Goal: Task Accomplishment & Management: Use online tool/utility

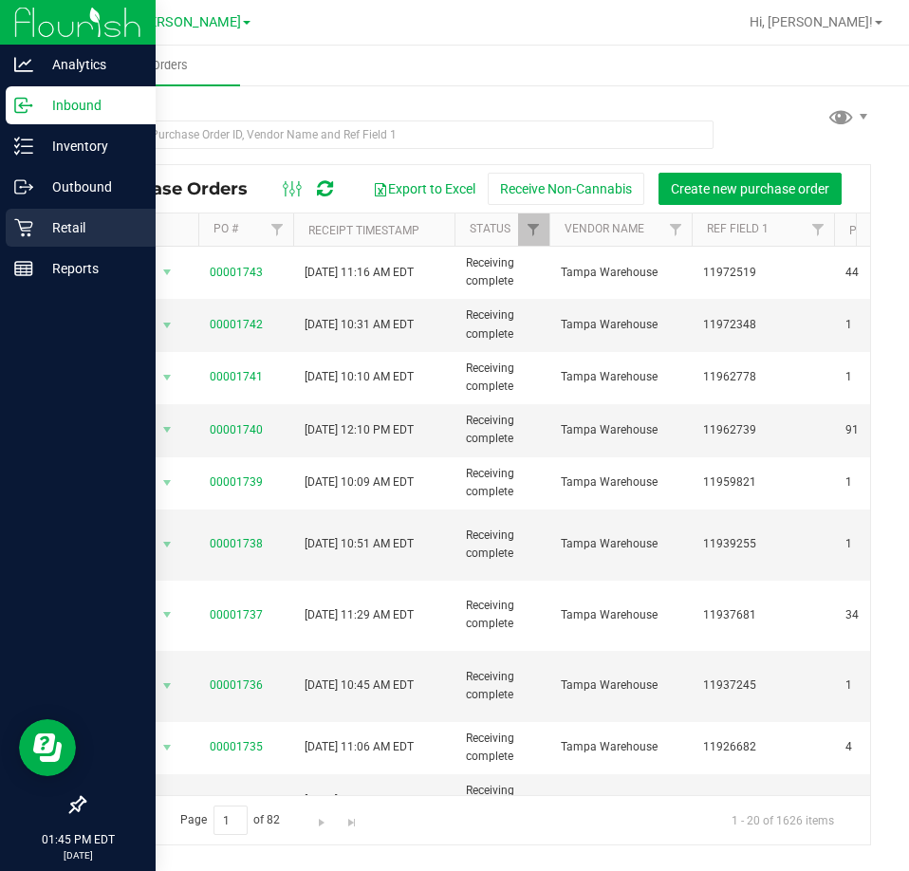
click at [36, 226] on p "Retail" at bounding box center [90, 227] width 114 height 23
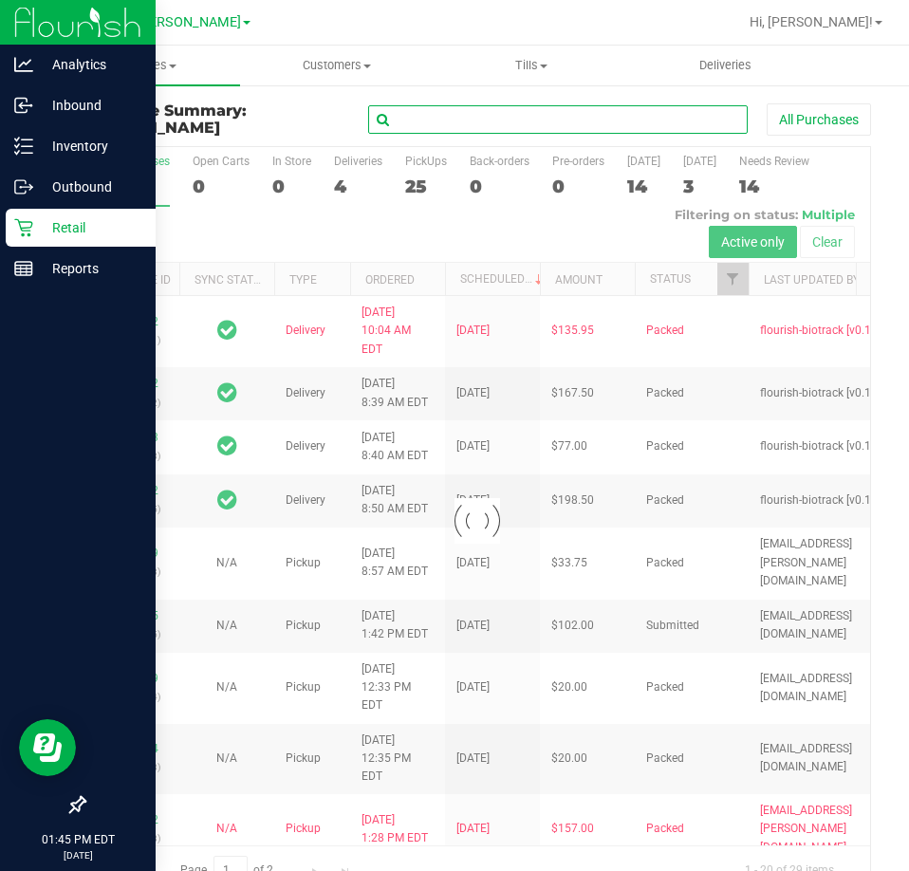
click at [458, 126] on input "text" at bounding box center [558, 119] width 380 height 28
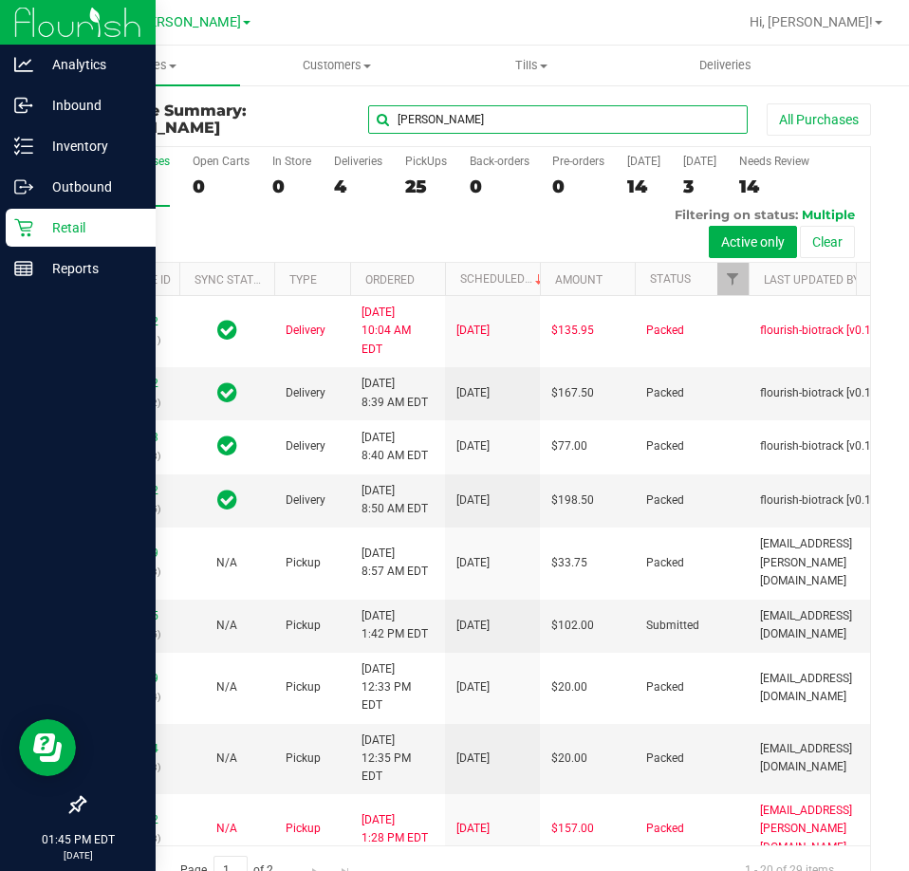
type input "[PERSON_NAME]"
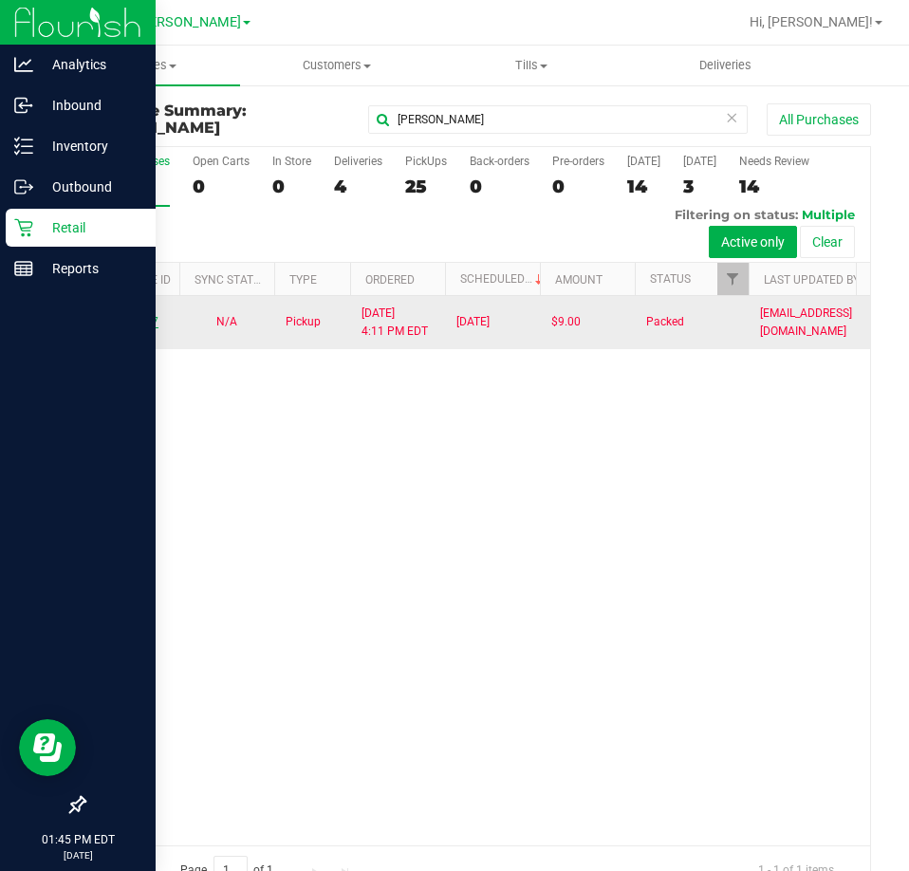
click at [139, 328] on link "11939327" at bounding box center [131, 321] width 53 height 13
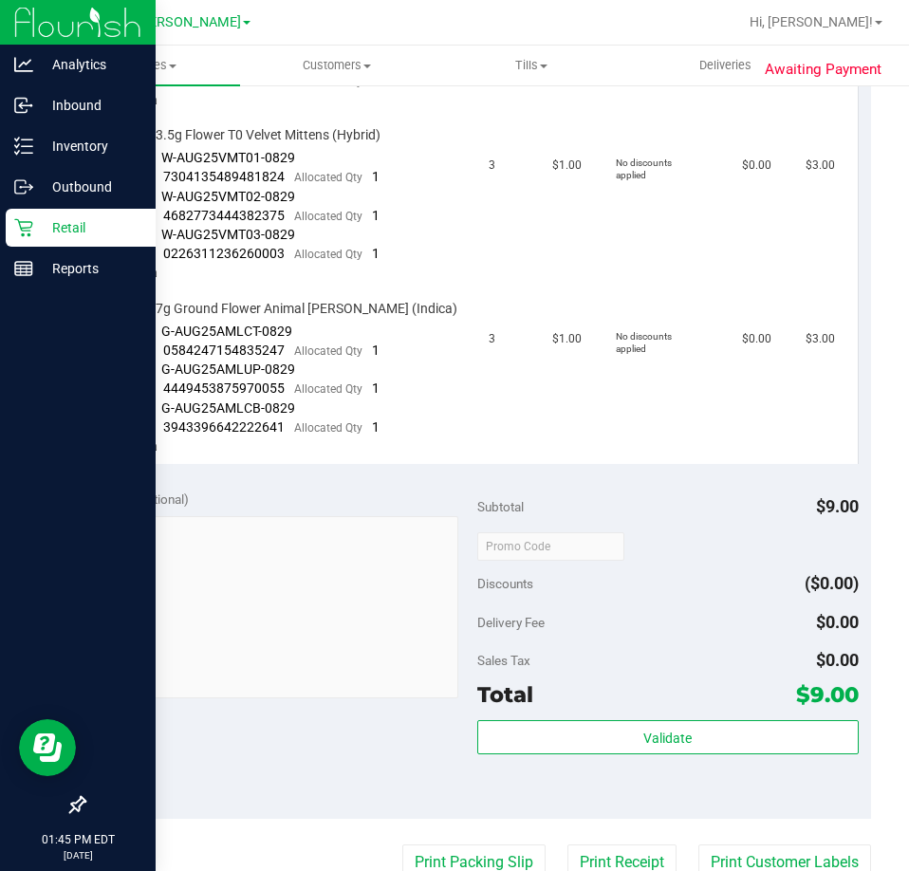
scroll to position [664, 0]
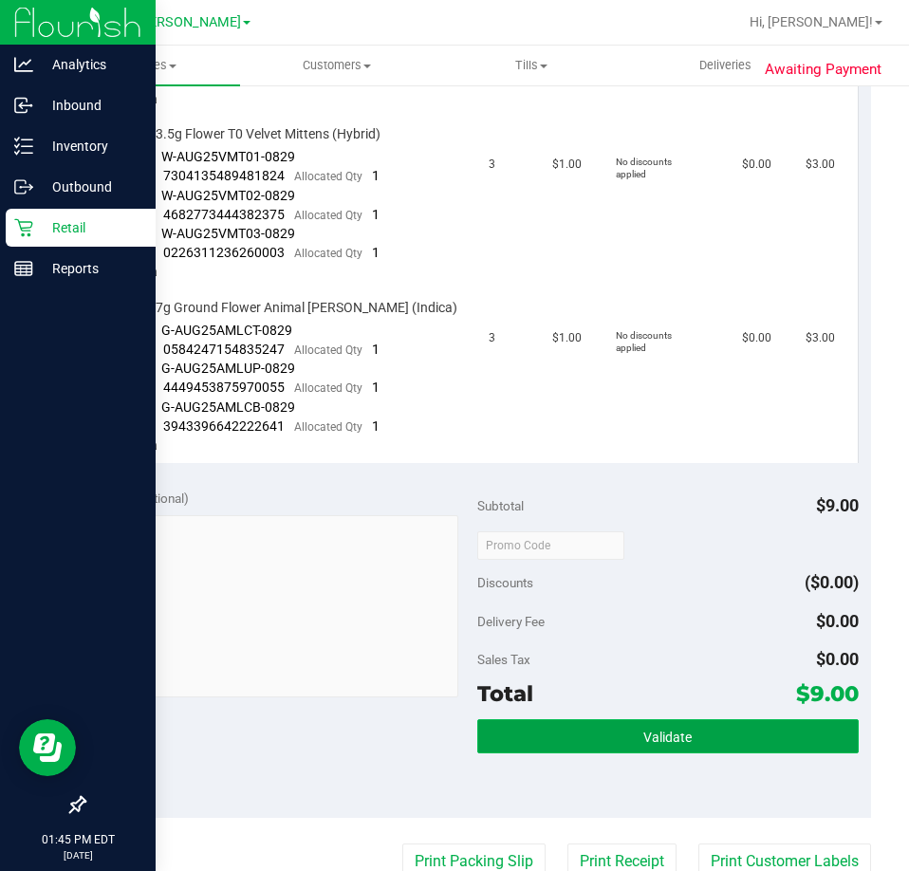
click at [706, 732] on button "Validate" at bounding box center [667, 736] width 381 height 34
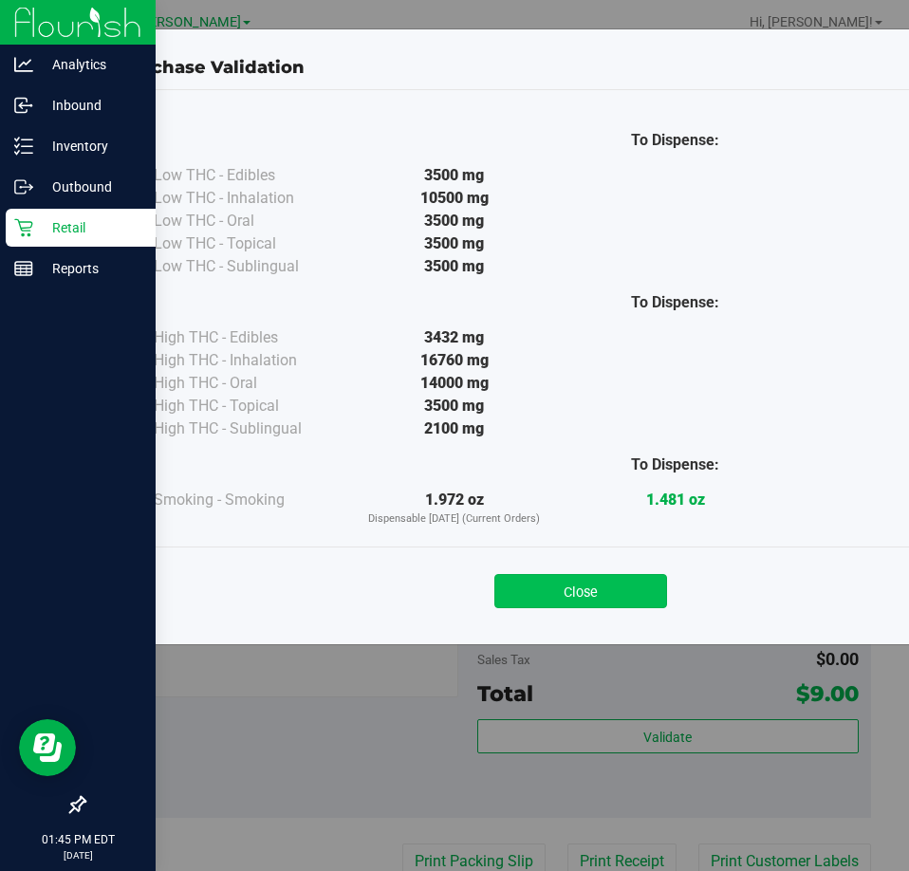
click at [564, 601] on button "Close" at bounding box center [580, 591] width 173 height 34
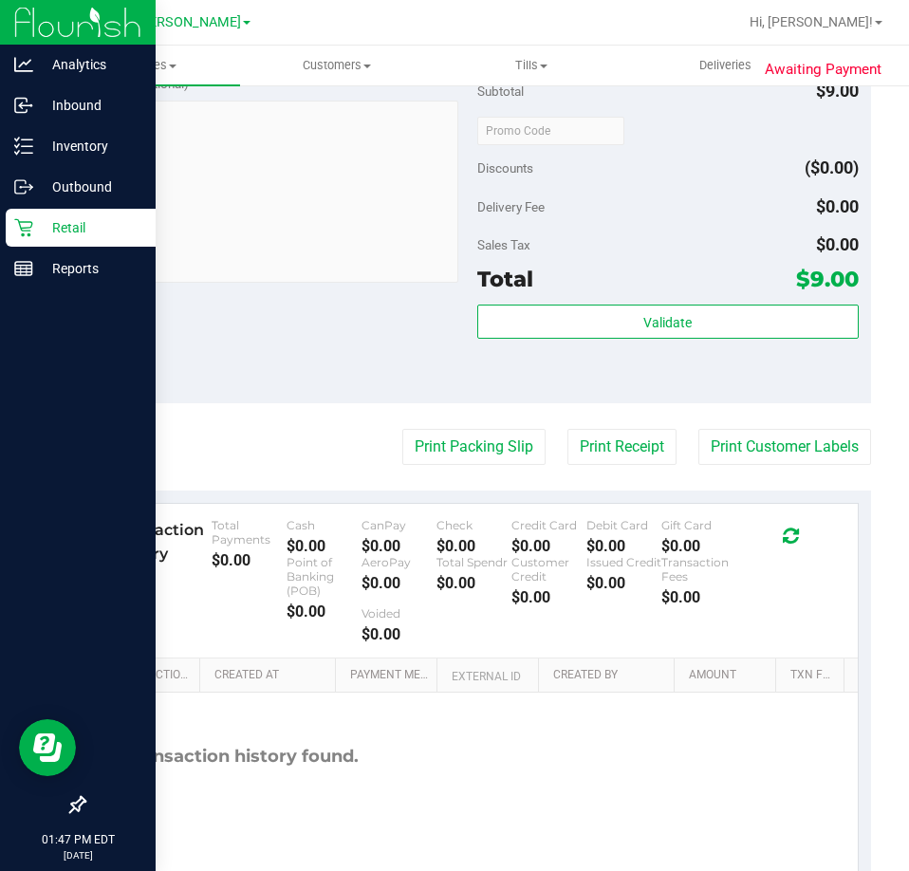
scroll to position [1096, 0]
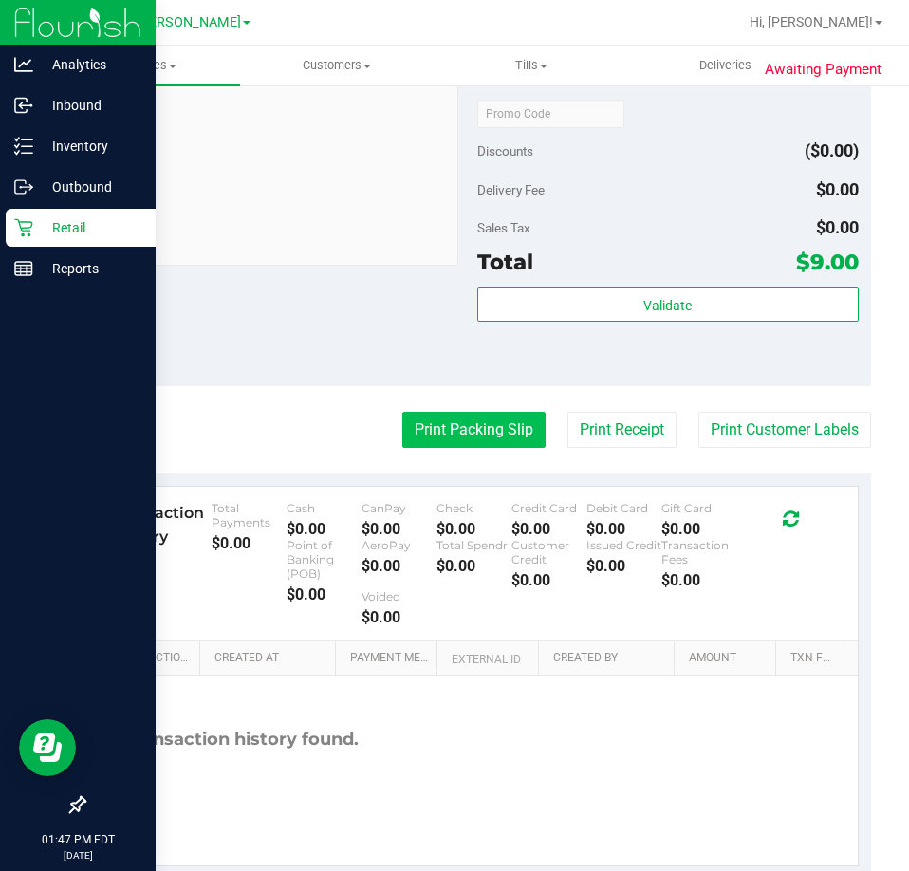
click at [473, 422] on button "Print Packing Slip" at bounding box center [473, 430] width 143 height 36
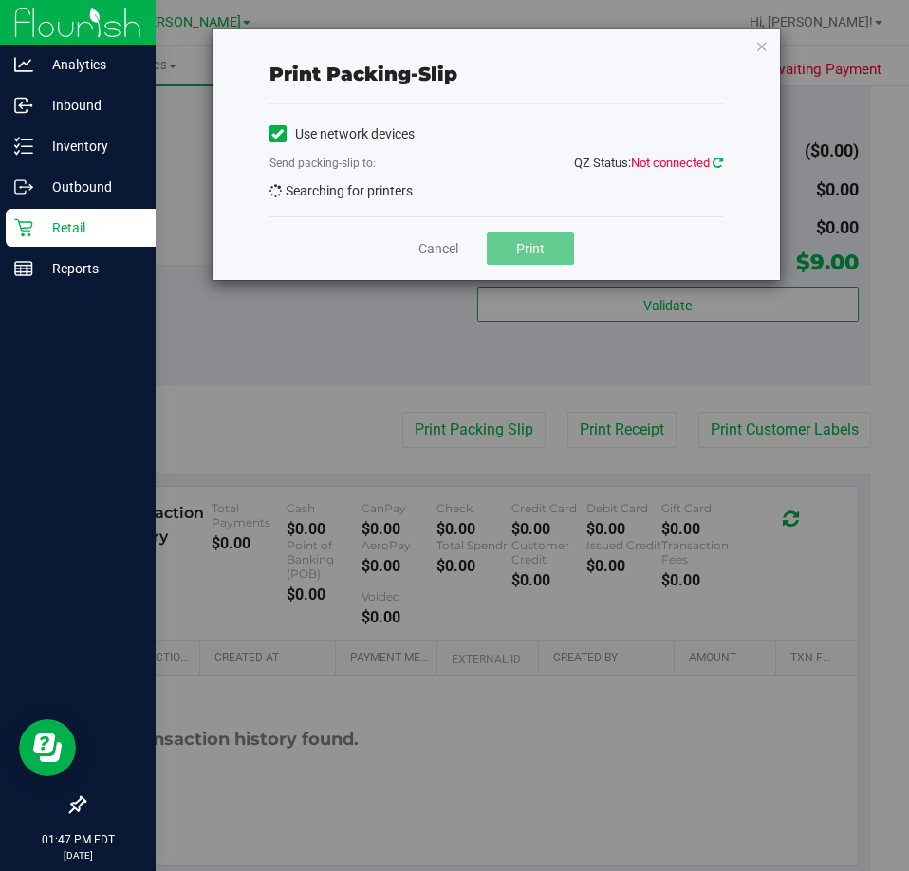
click at [717, 162] on icon at bounding box center [718, 163] width 10 height 12
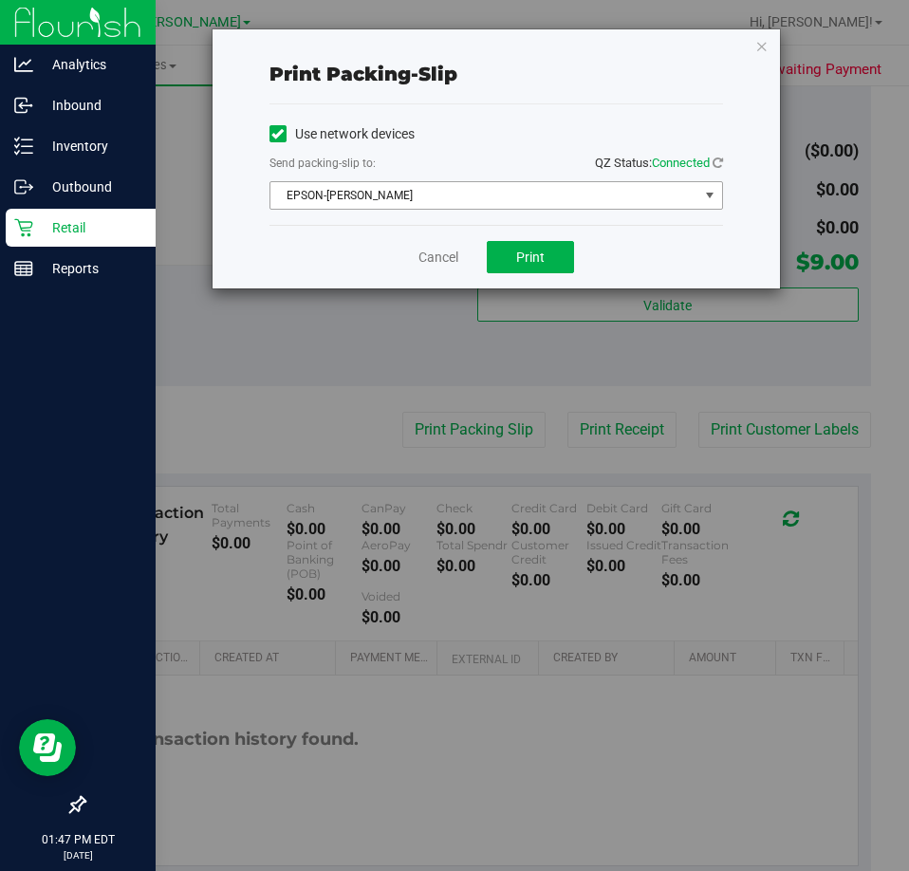
click at [391, 194] on span "EPSON-[PERSON_NAME]" at bounding box center [484, 195] width 428 height 27
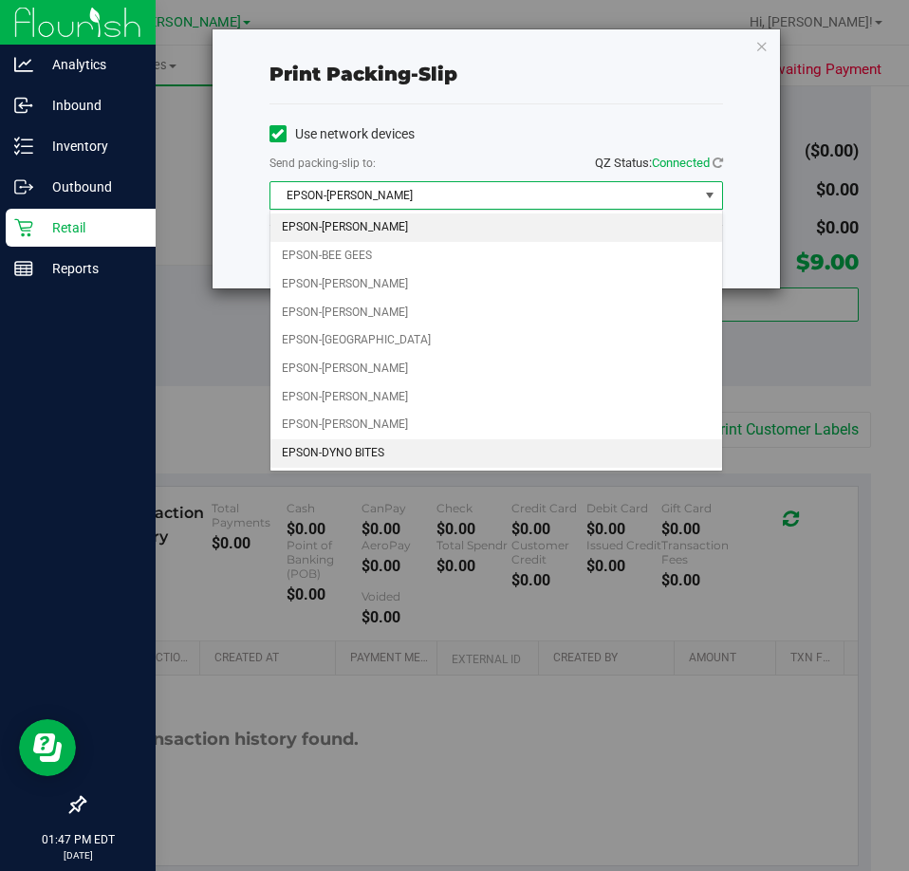
click at [322, 454] on li "EPSON-DYNO BITES" at bounding box center [496, 453] width 452 height 28
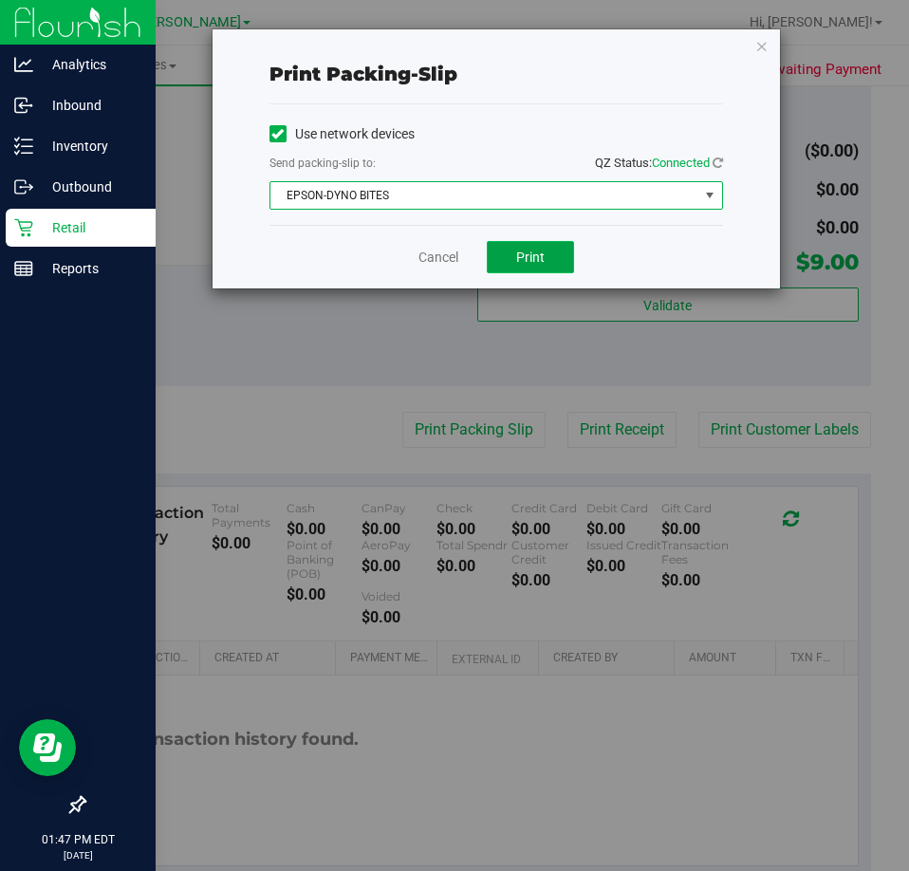
click at [545, 259] on button "Print" at bounding box center [530, 257] width 87 height 32
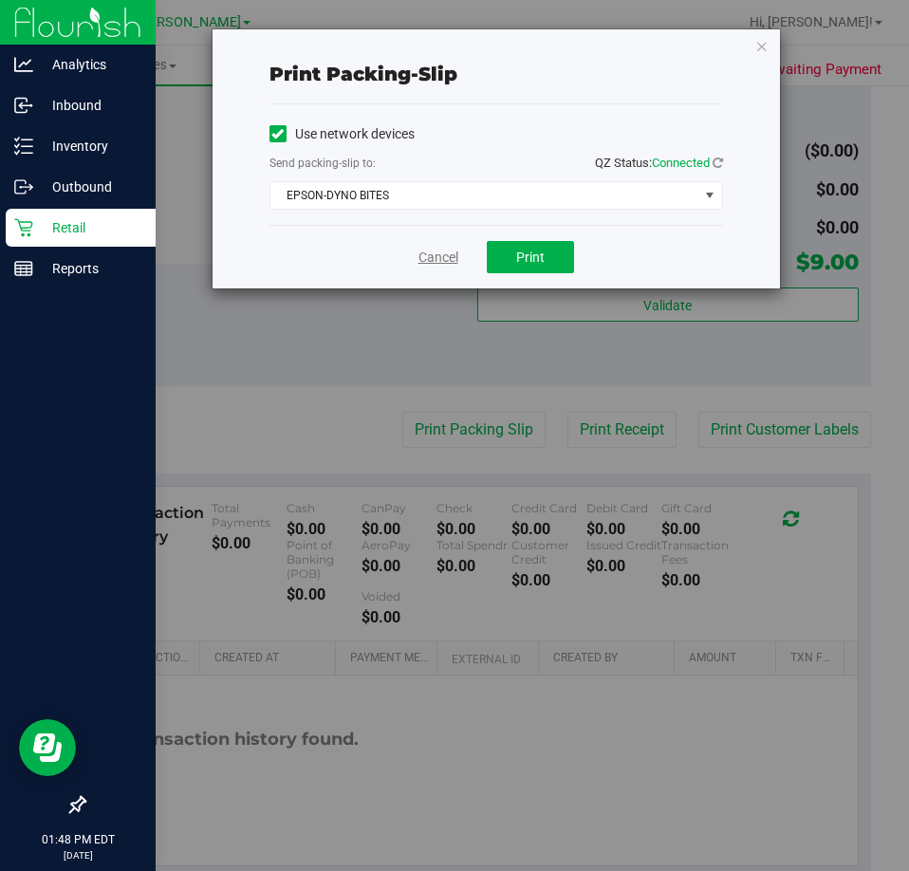
click at [427, 262] on link "Cancel" at bounding box center [438, 258] width 40 height 20
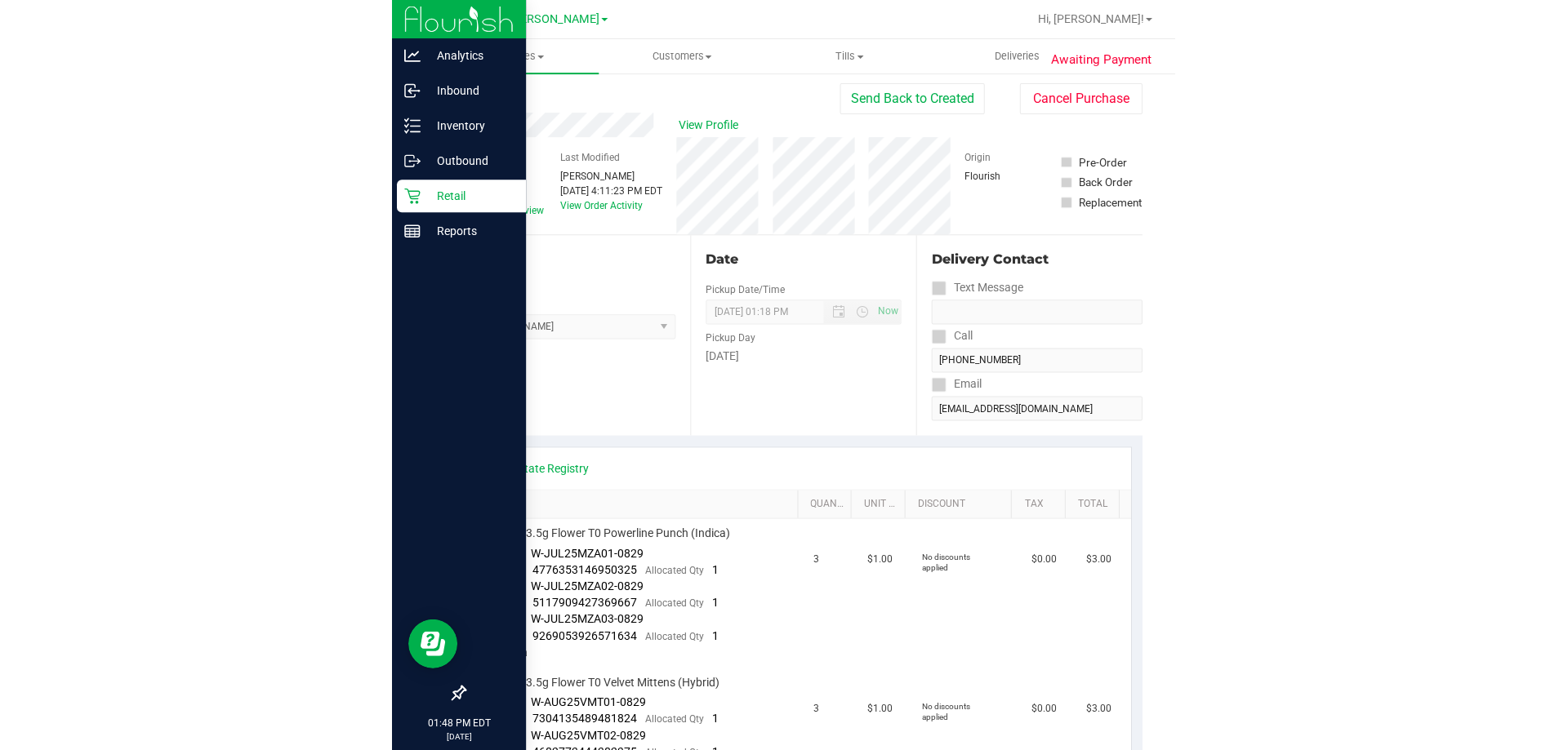
scroll to position [0, 0]
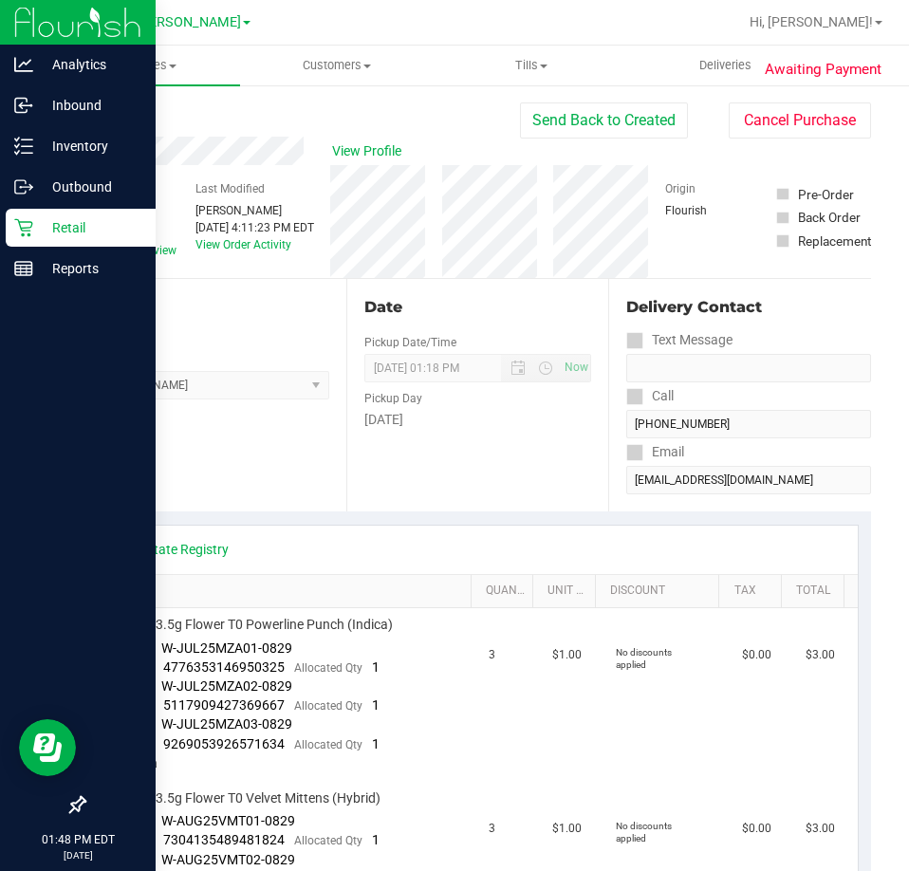
click at [44, 224] on p "Retail" at bounding box center [90, 227] width 114 height 23
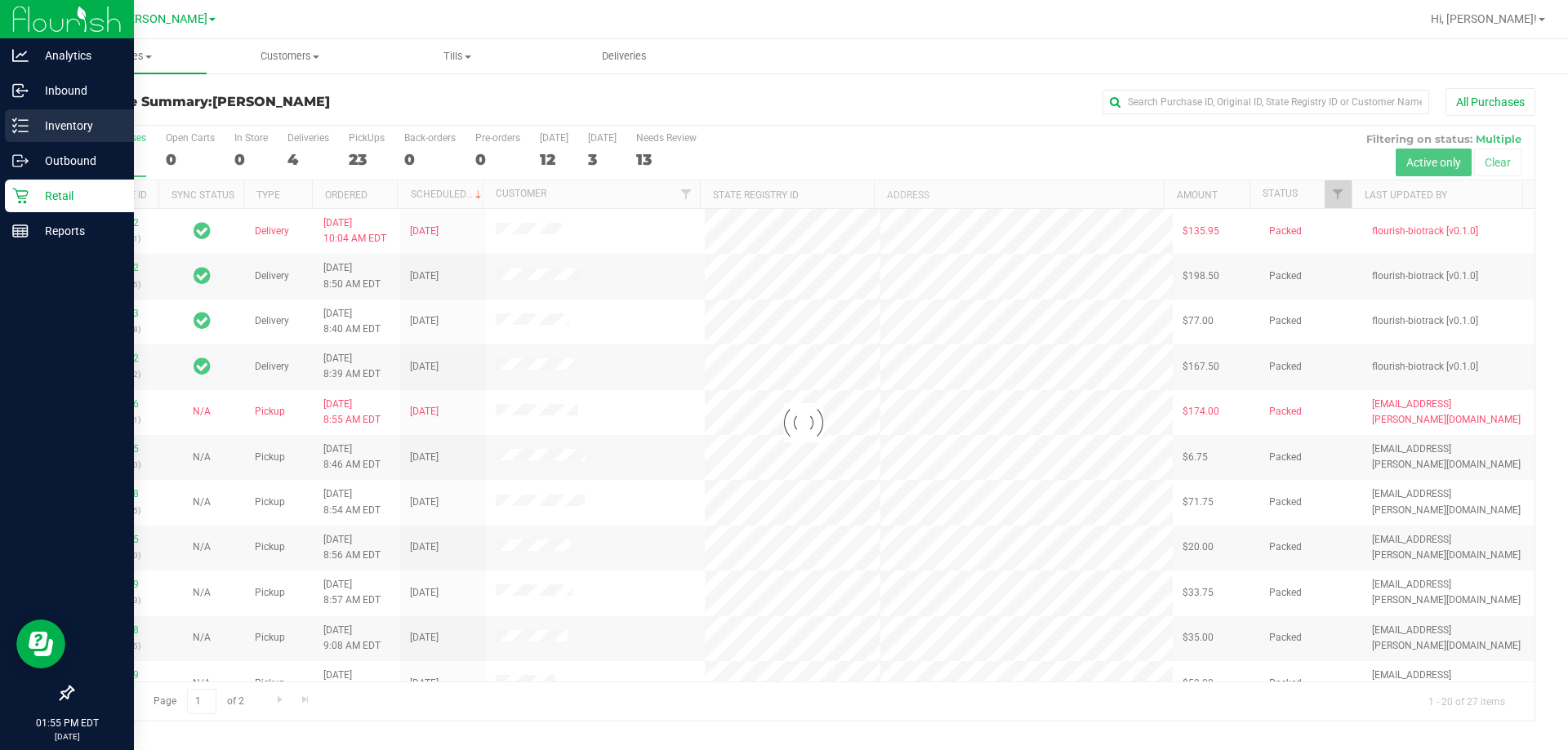
click at [15, 120] on icon at bounding box center [20, 126] width 16 height 16
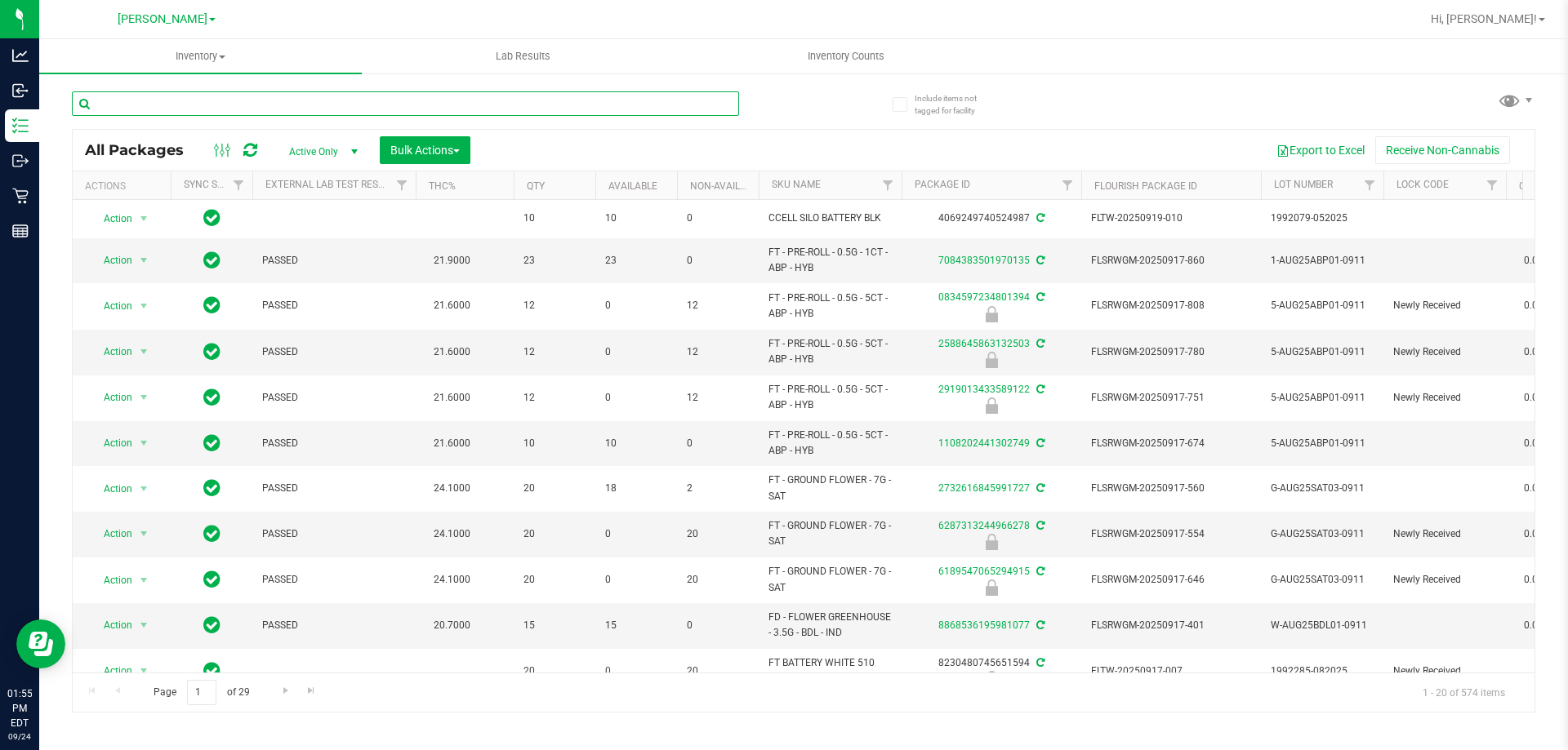
click at [362, 108] on input "text" at bounding box center [404, 103] width 667 height 24
click at [378, 104] on input "text" at bounding box center [404, 103] width 667 height 24
type input "0343783227701406"
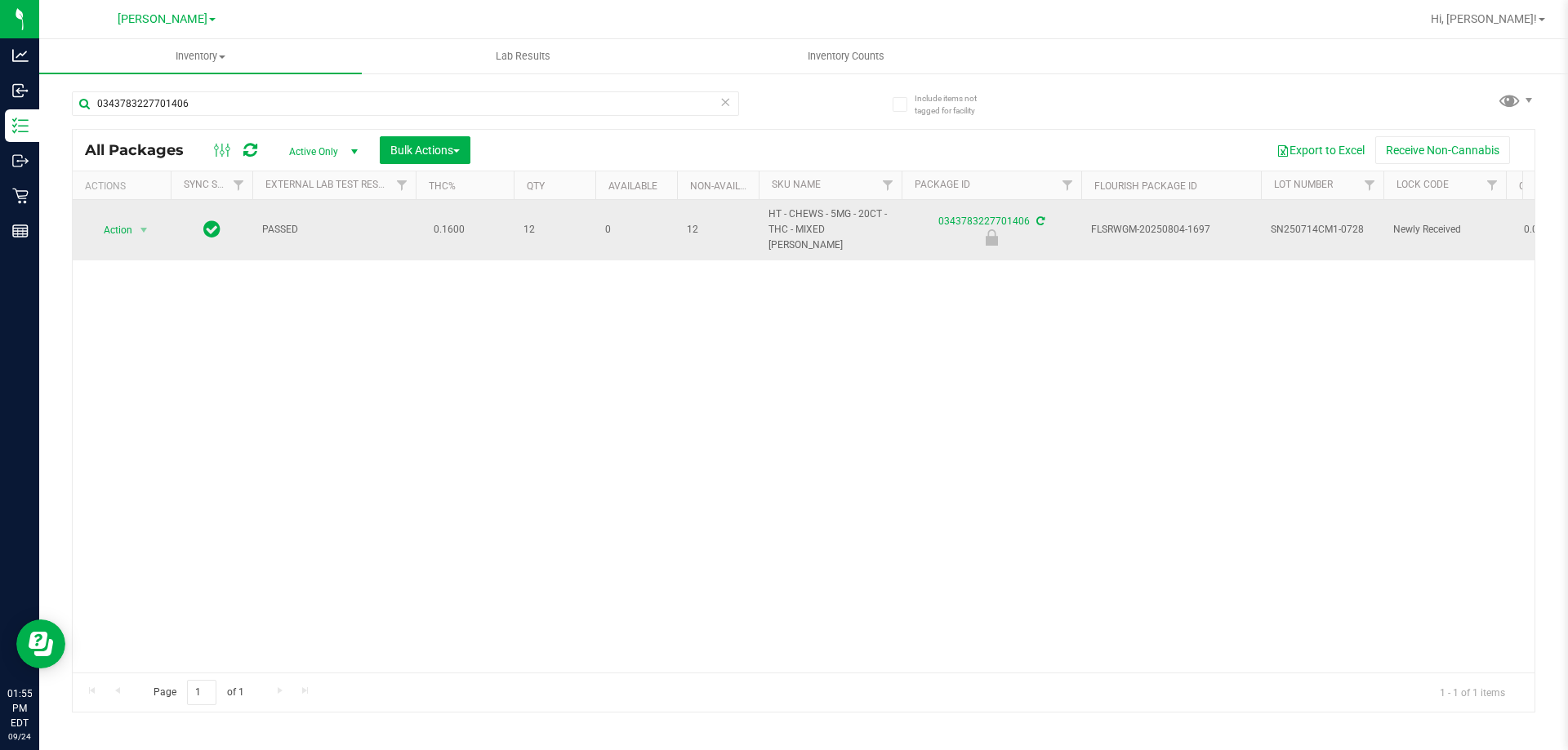
click at [114, 221] on span "Action" at bounding box center [110, 230] width 44 height 23
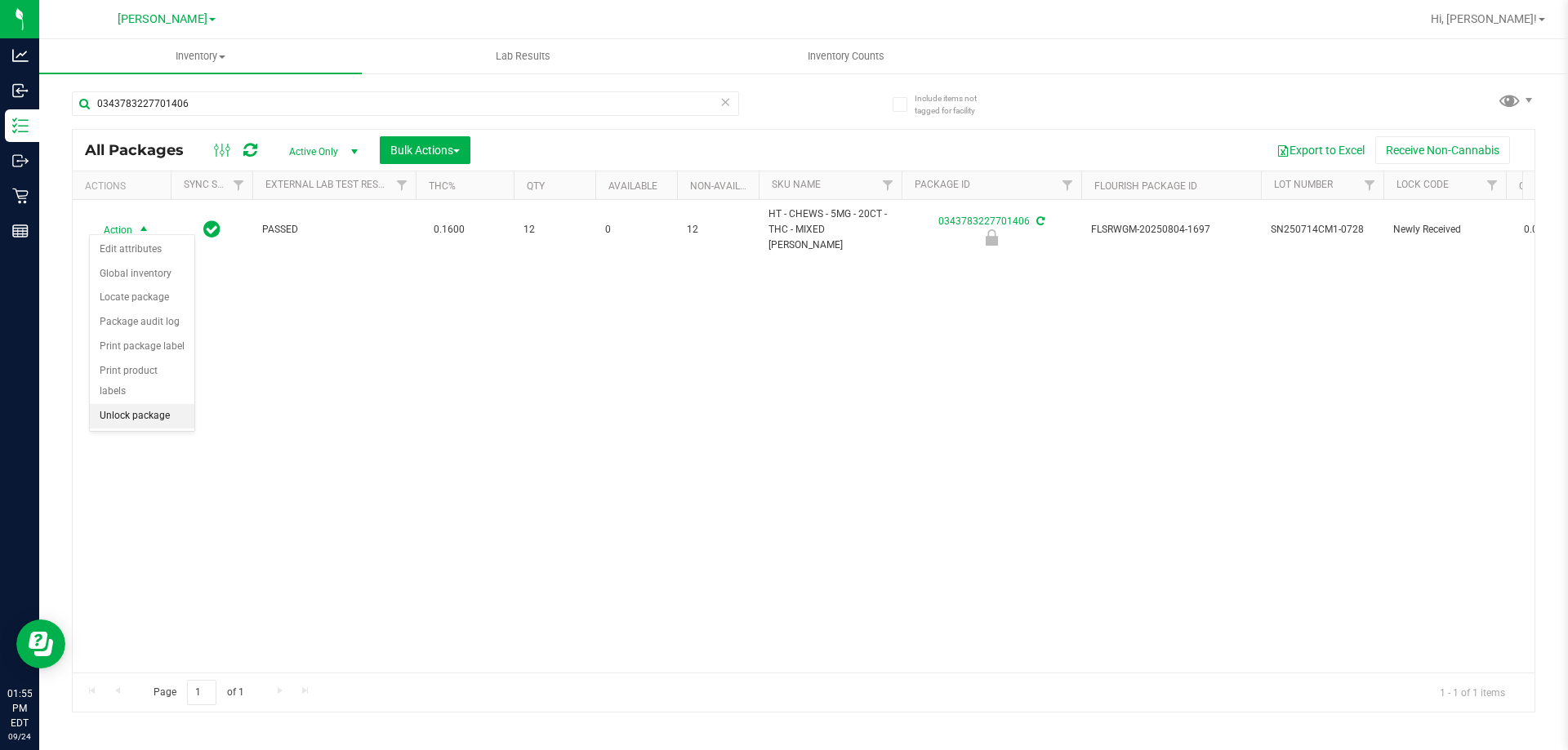
click at [139, 404] on li "Unlock package" at bounding box center [141, 416] width 104 height 24
click at [424, 525] on div "PASSED 0.1600 12 0 12 HT - CHEWS - 5MG - 20CT - THC - MIXED [PERSON_NAME] 03437…" at bounding box center [803, 435] width 1461 height 472
